Goal: Information Seeking & Learning: Learn about a topic

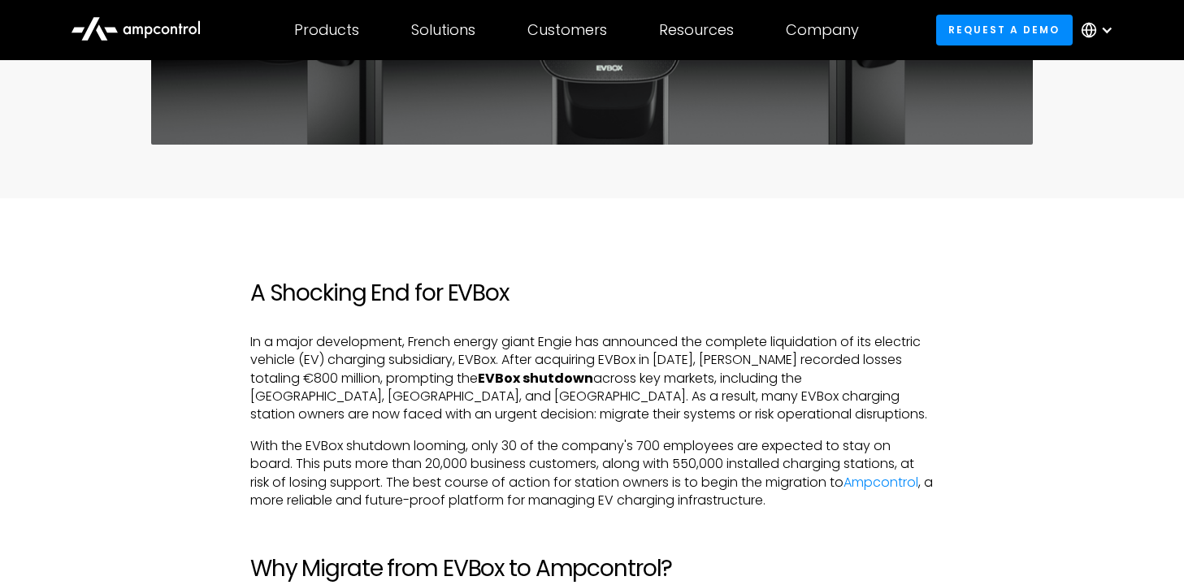
scroll to position [837, 0]
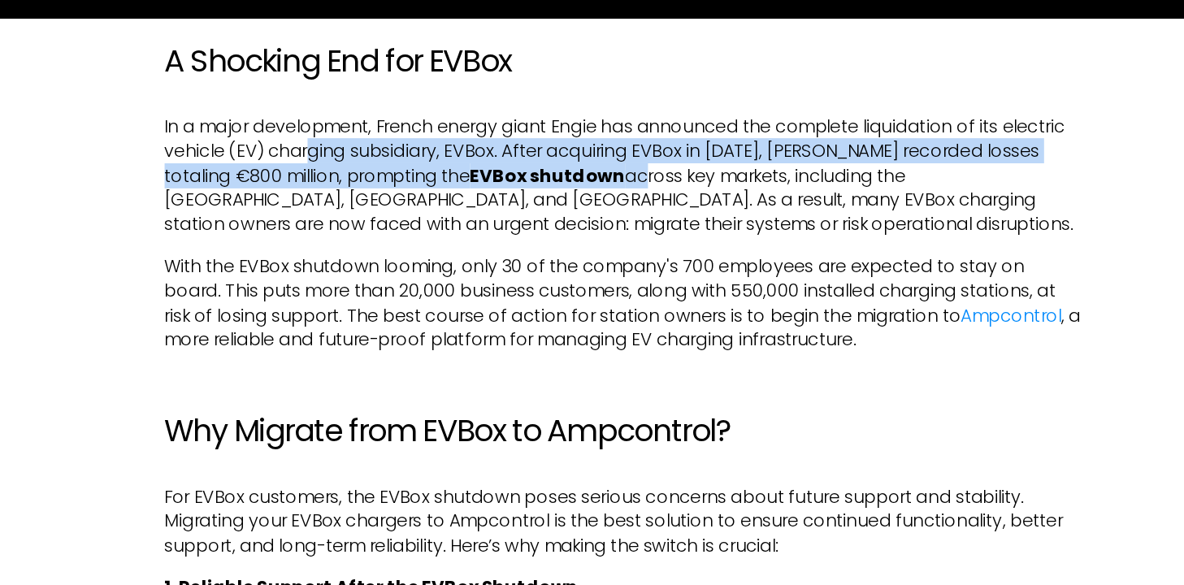
drag, startPoint x: 360, startPoint y: 160, endPoint x: 517, endPoint y: 179, distance: 157.9
click at [517, 179] on p "In a major development, French energy giant Engie has announced the complete li…" at bounding box center [591, 177] width 683 height 91
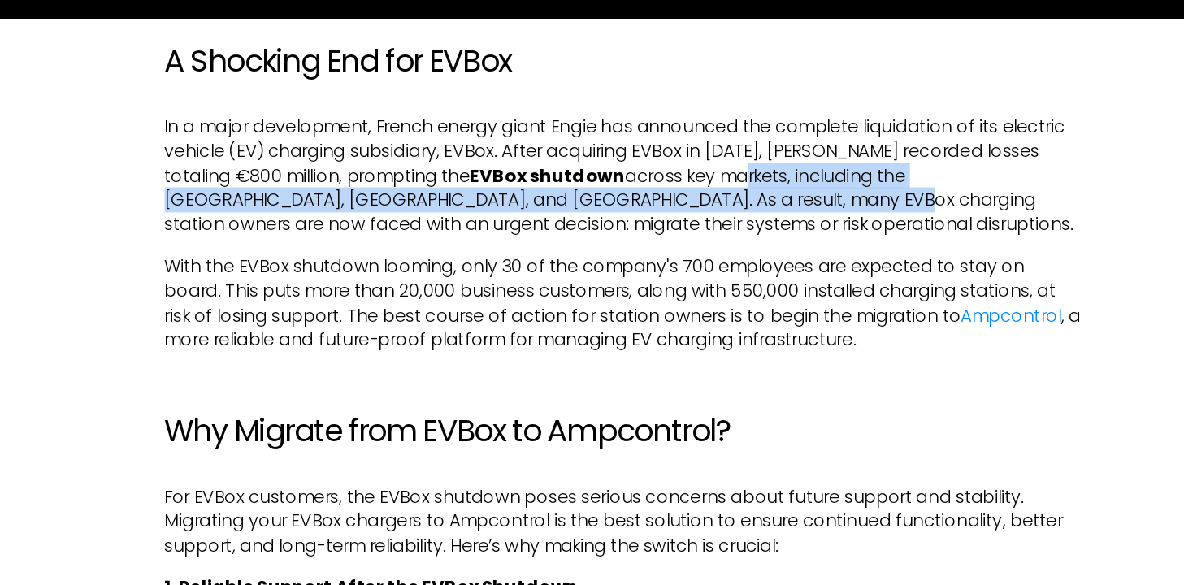
drag, startPoint x: 590, startPoint y: 176, endPoint x: 574, endPoint y: 197, distance: 26.7
click at [574, 197] on p "In a major development, French energy giant Engie has announced the complete li…" at bounding box center [591, 177] width 683 height 91
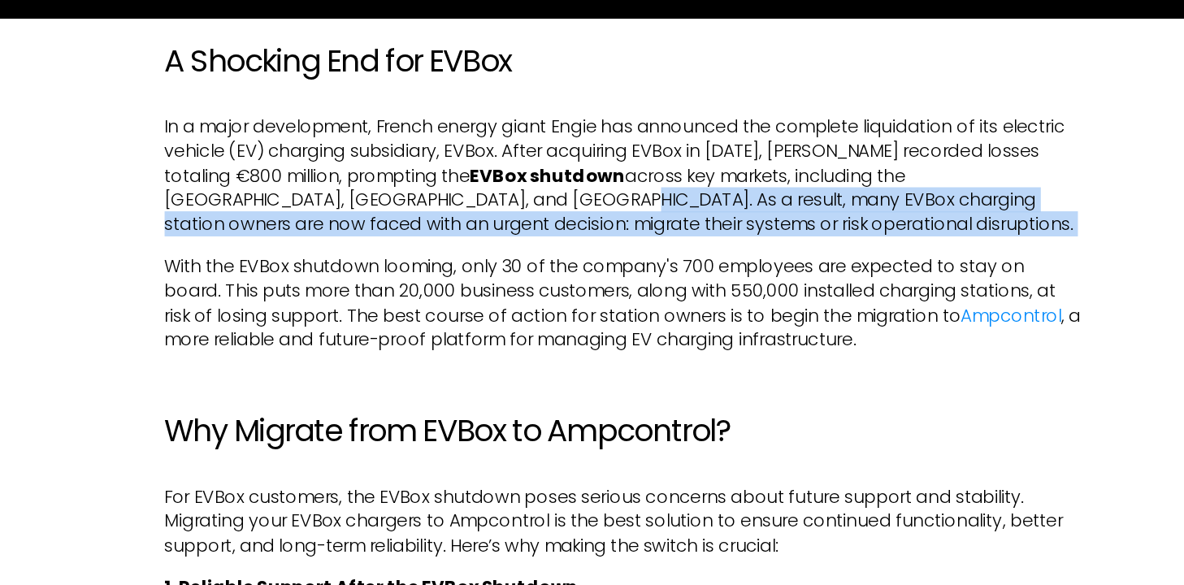
drag, startPoint x: 369, startPoint y: 193, endPoint x: 472, endPoint y: 231, distance: 110.0
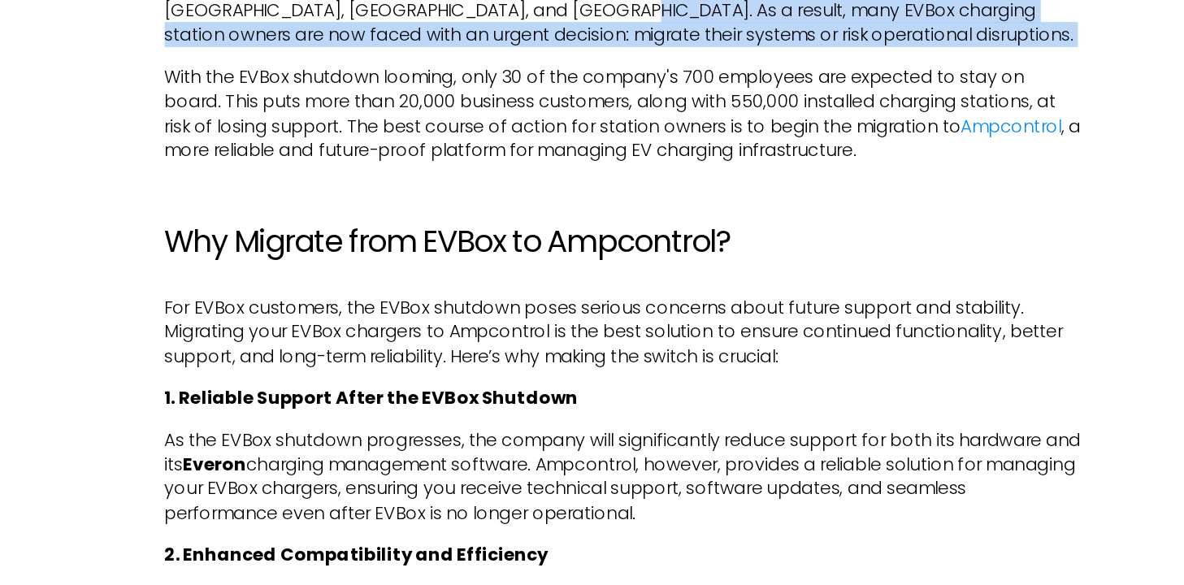
scroll to position [891, 0]
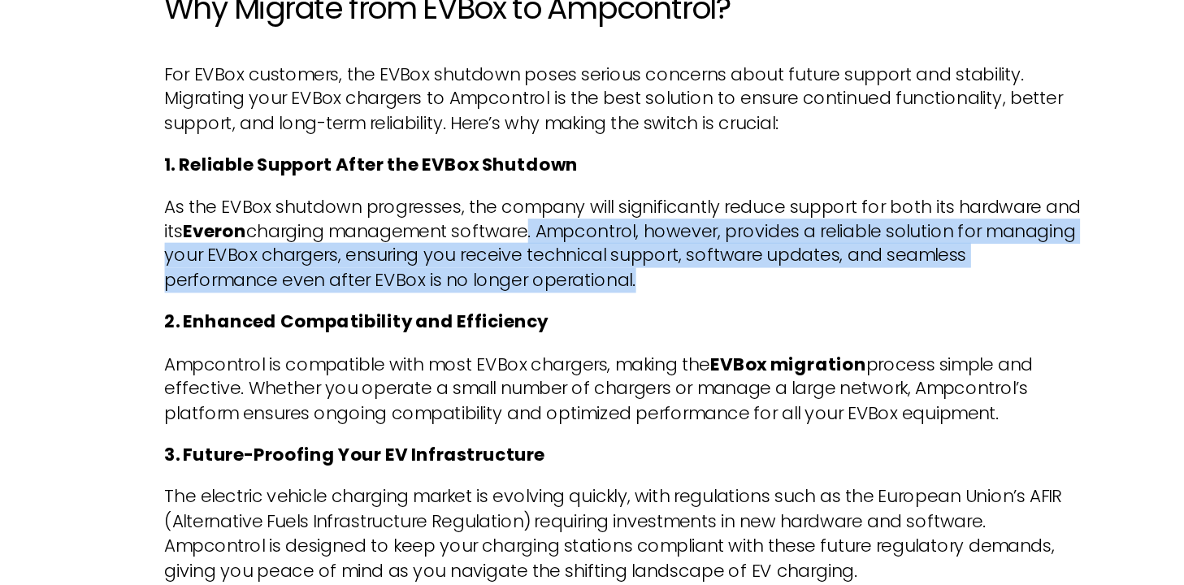
drag, startPoint x: 556, startPoint y: 317, endPoint x: 564, endPoint y: 390, distance: 73.6
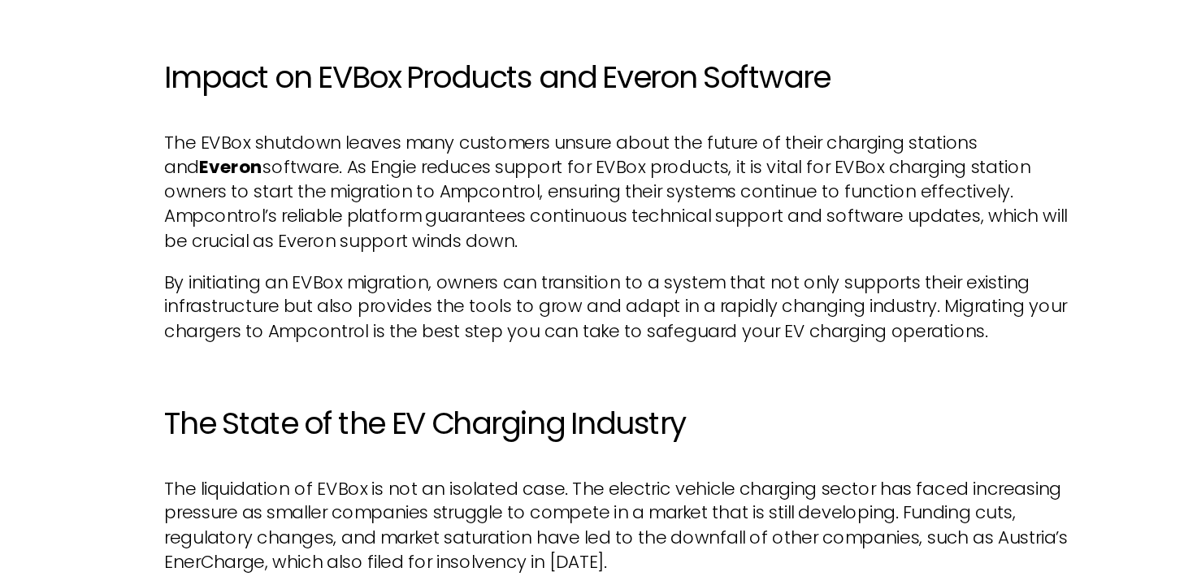
scroll to position [2639, 0]
